Goal: Task Accomplishment & Management: Manage account settings

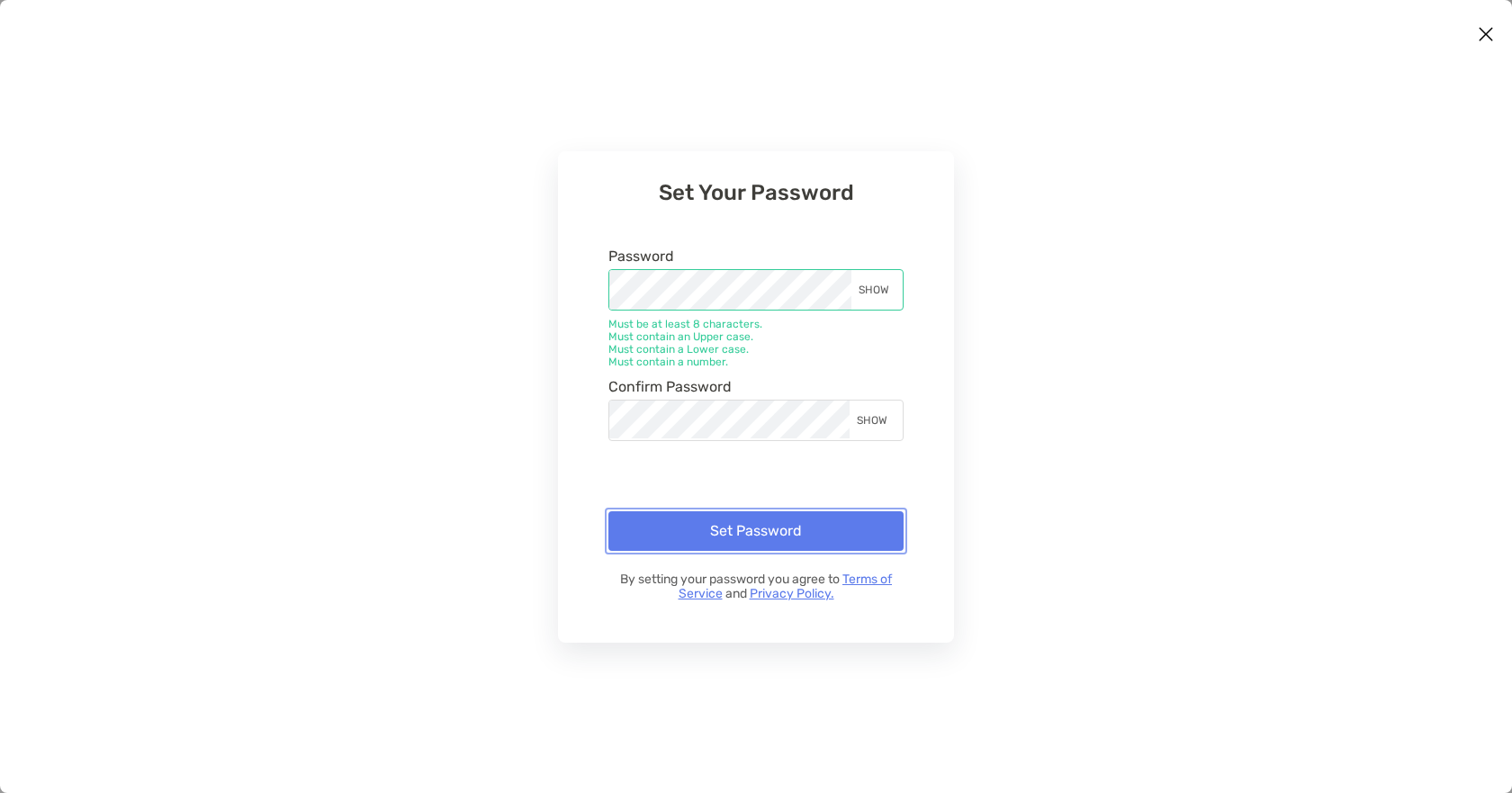
click at [755, 519] on button "Set Password" at bounding box center [756, 531] width 296 height 40
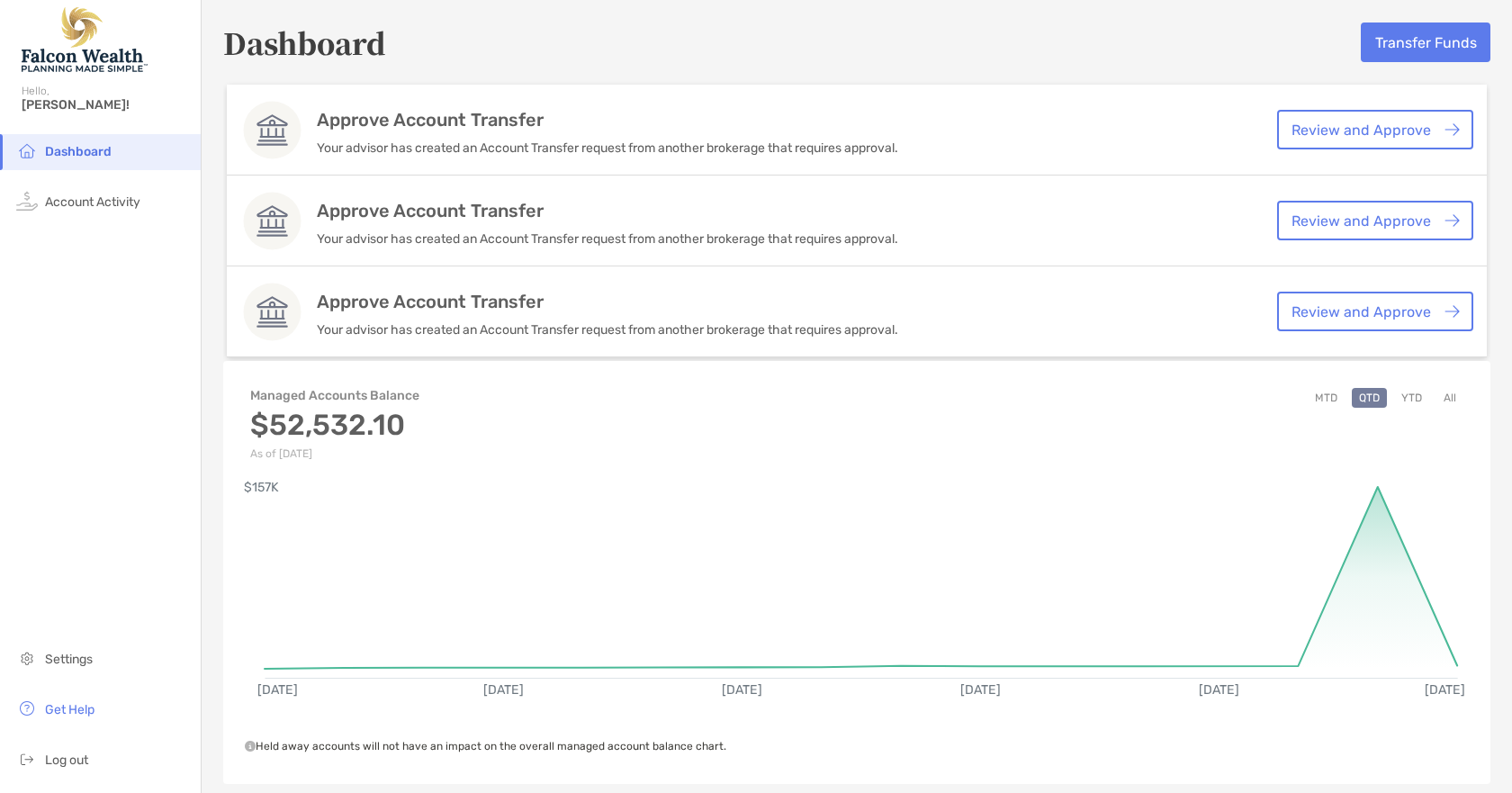
click at [44, 97] on div "Hello, [PERSON_NAME]!" at bounding box center [100, 109] width 201 height 52
click at [51, 755] on span "Log out" at bounding box center [66, 760] width 43 height 16
